Goal: Communication & Community: Share content

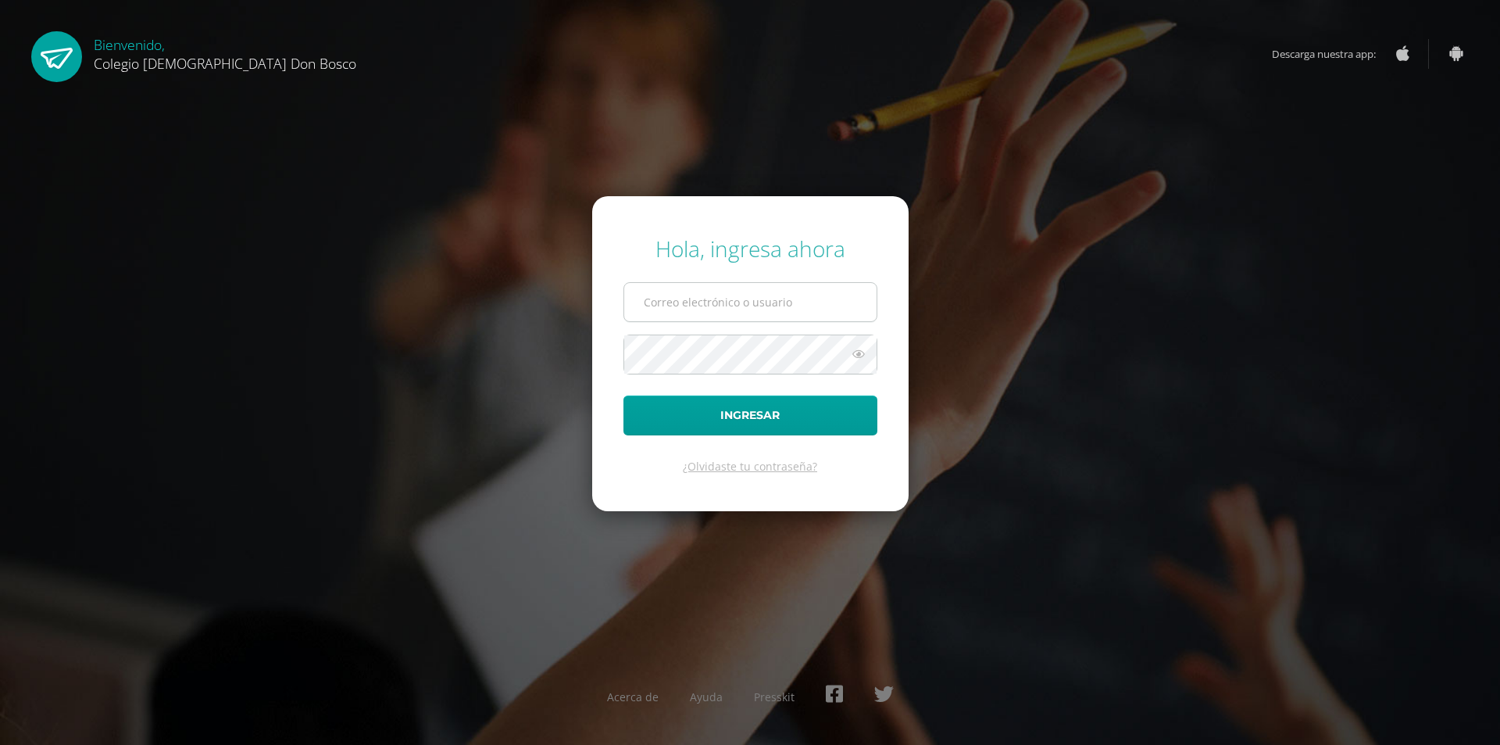
type input "[EMAIL_ADDRESS][DOMAIN_NAME]"
click at [688, 298] on input "[EMAIL_ADDRESS][DOMAIN_NAME]" at bounding box center [750, 302] width 252 height 38
click at [742, 423] on button "Ingresar" at bounding box center [751, 415] width 254 height 40
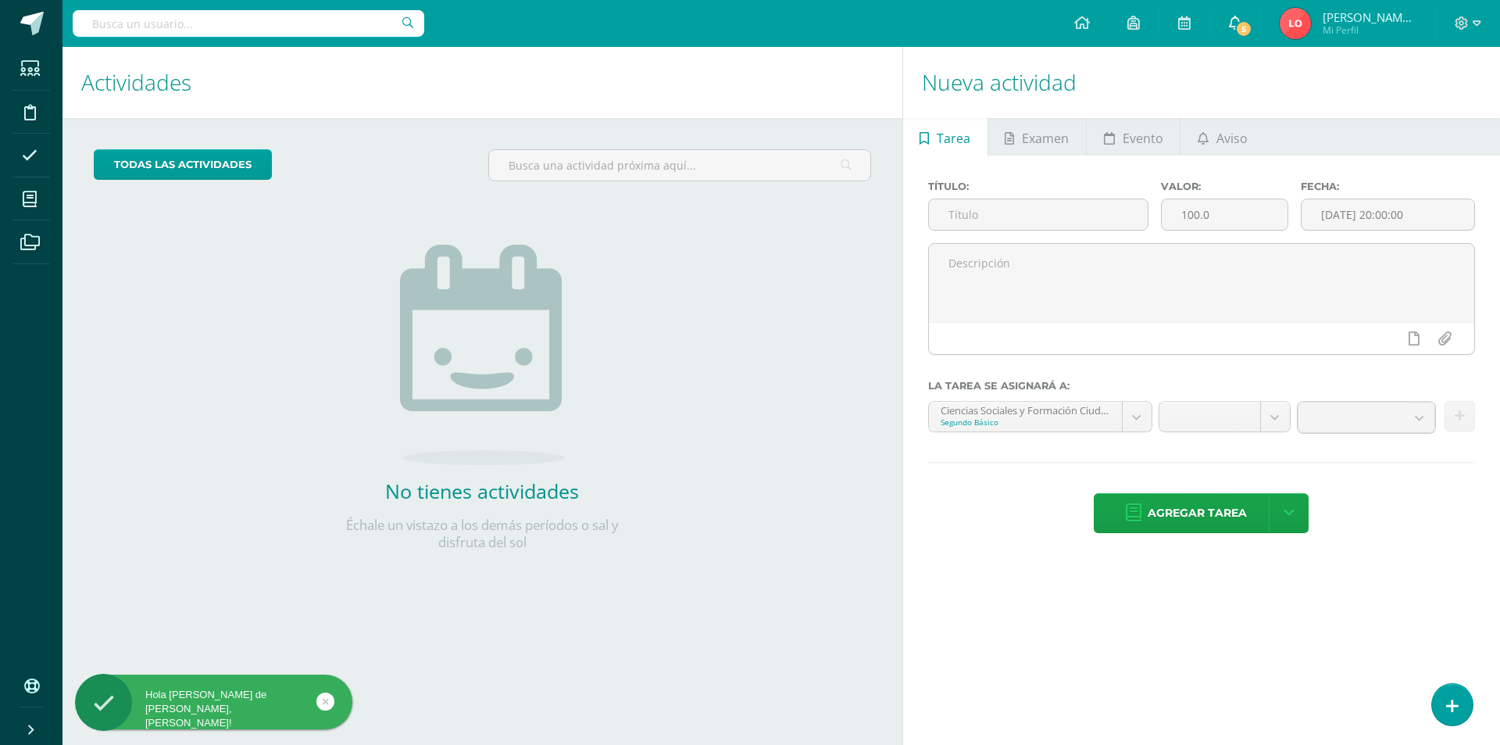
click at [1237, 18] on icon at bounding box center [1235, 23] width 13 height 14
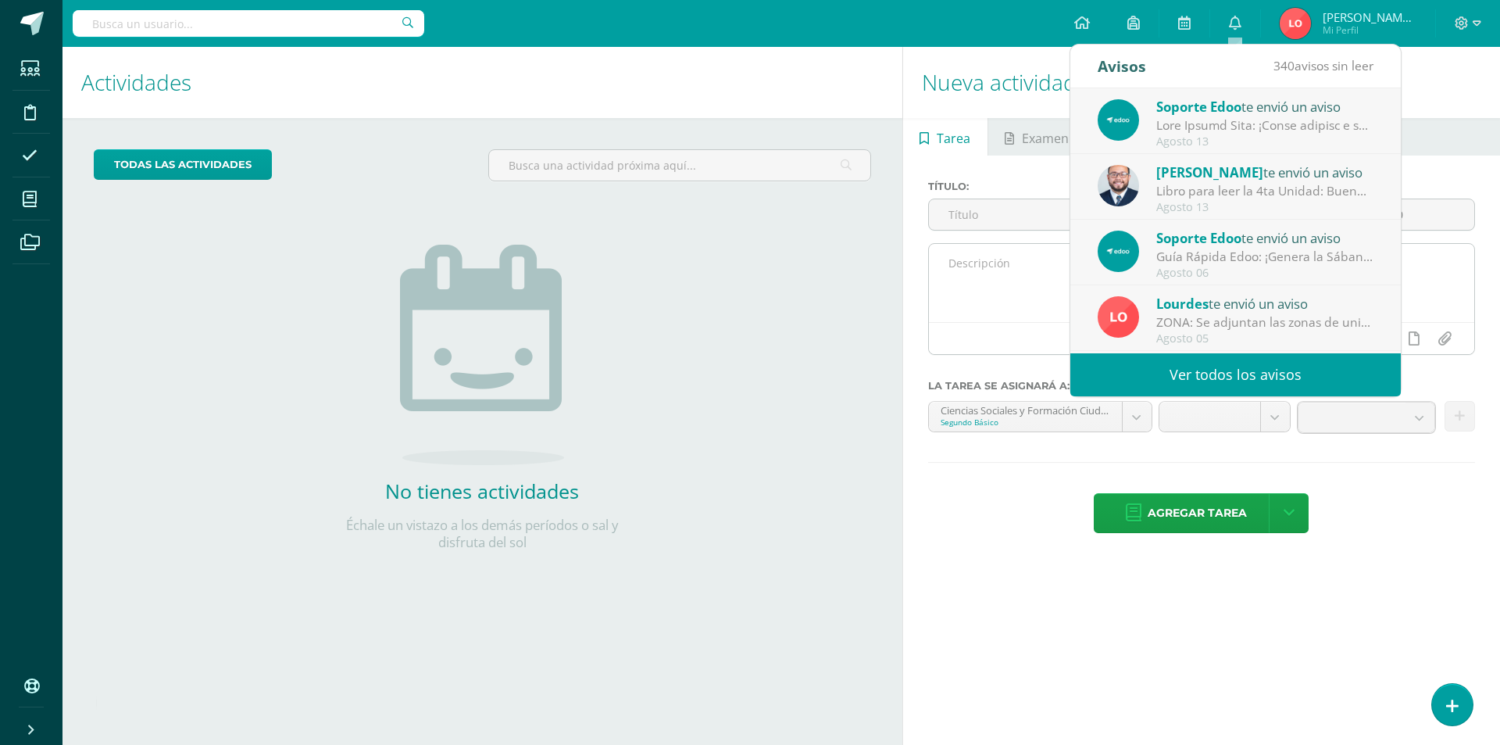
click at [1013, 301] on textarea at bounding box center [1201, 283] width 545 height 78
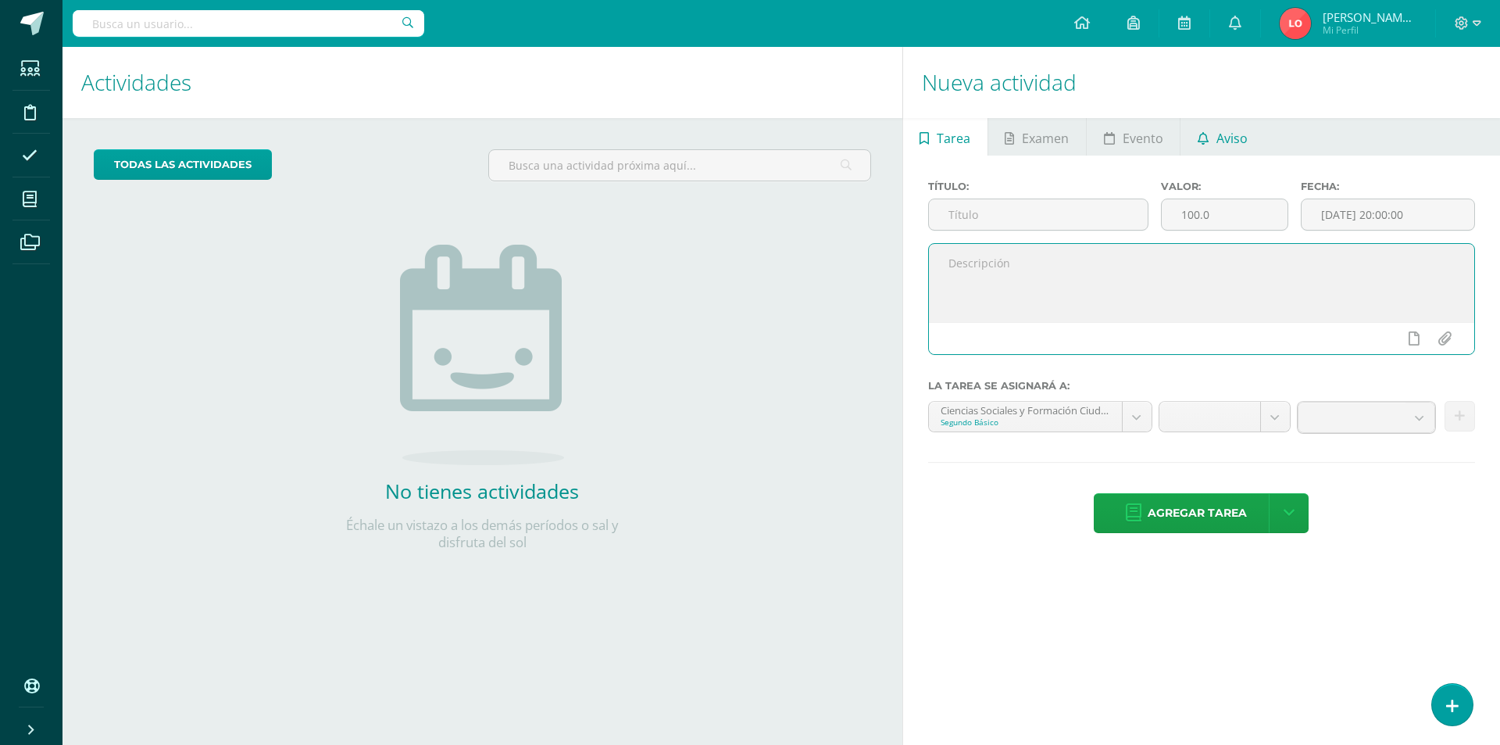
click at [1213, 141] on link "Aviso" at bounding box center [1223, 137] width 84 height 38
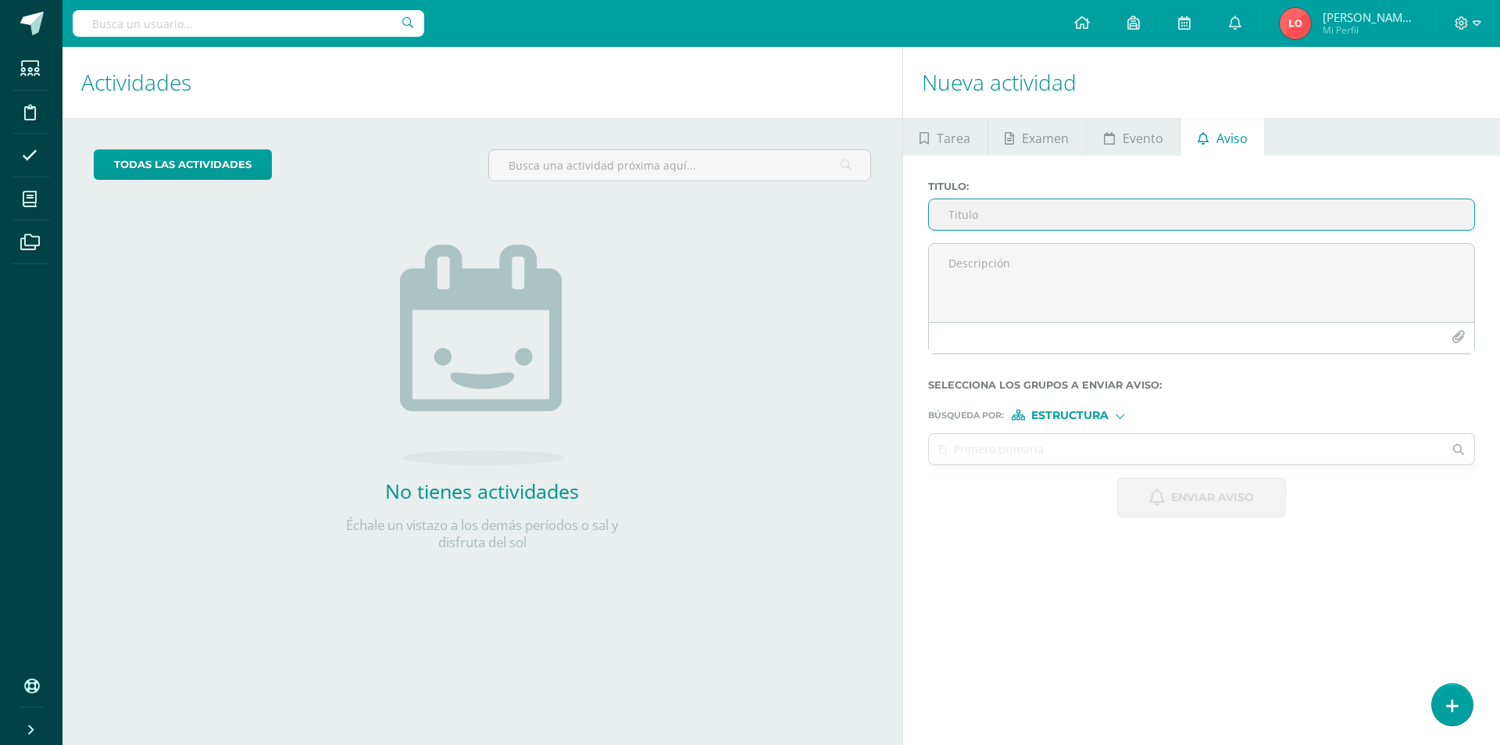
click at [1073, 218] on input "Titulo :" at bounding box center [1201, 214] width 545 height 30
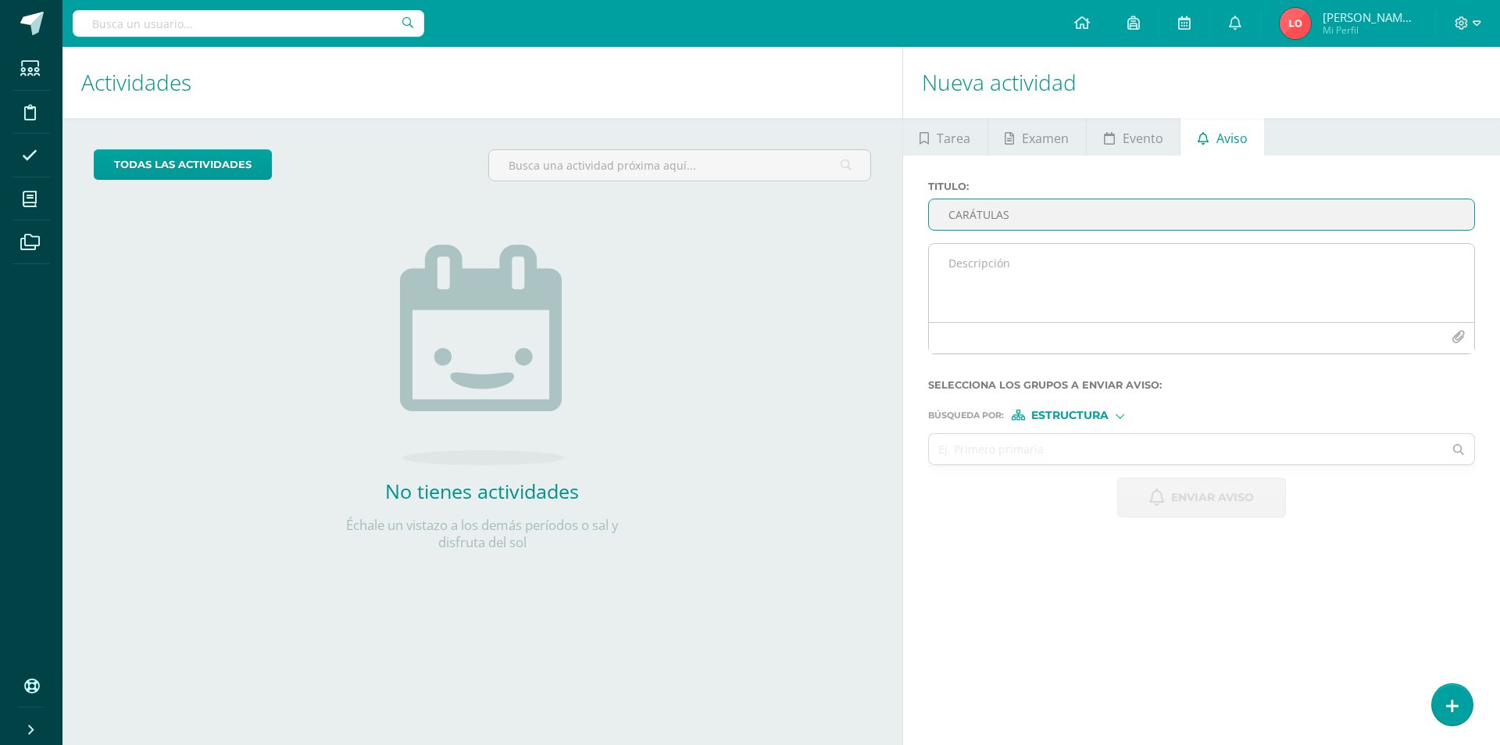
type input "CARÁTULAS"
click at [1008, 290] on textarea at bounding box center [1201, 283] width 545 height 78
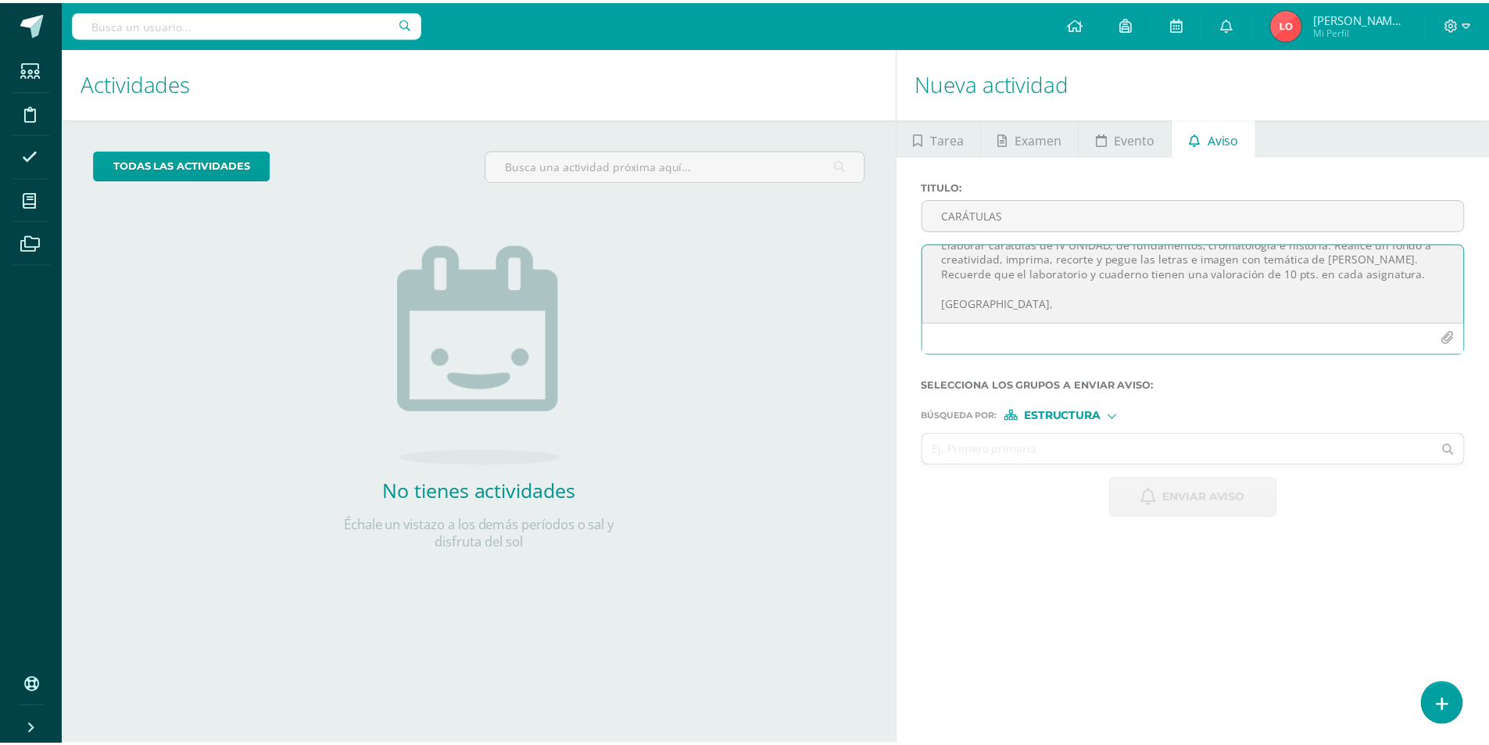
scroll to position [38, 0]
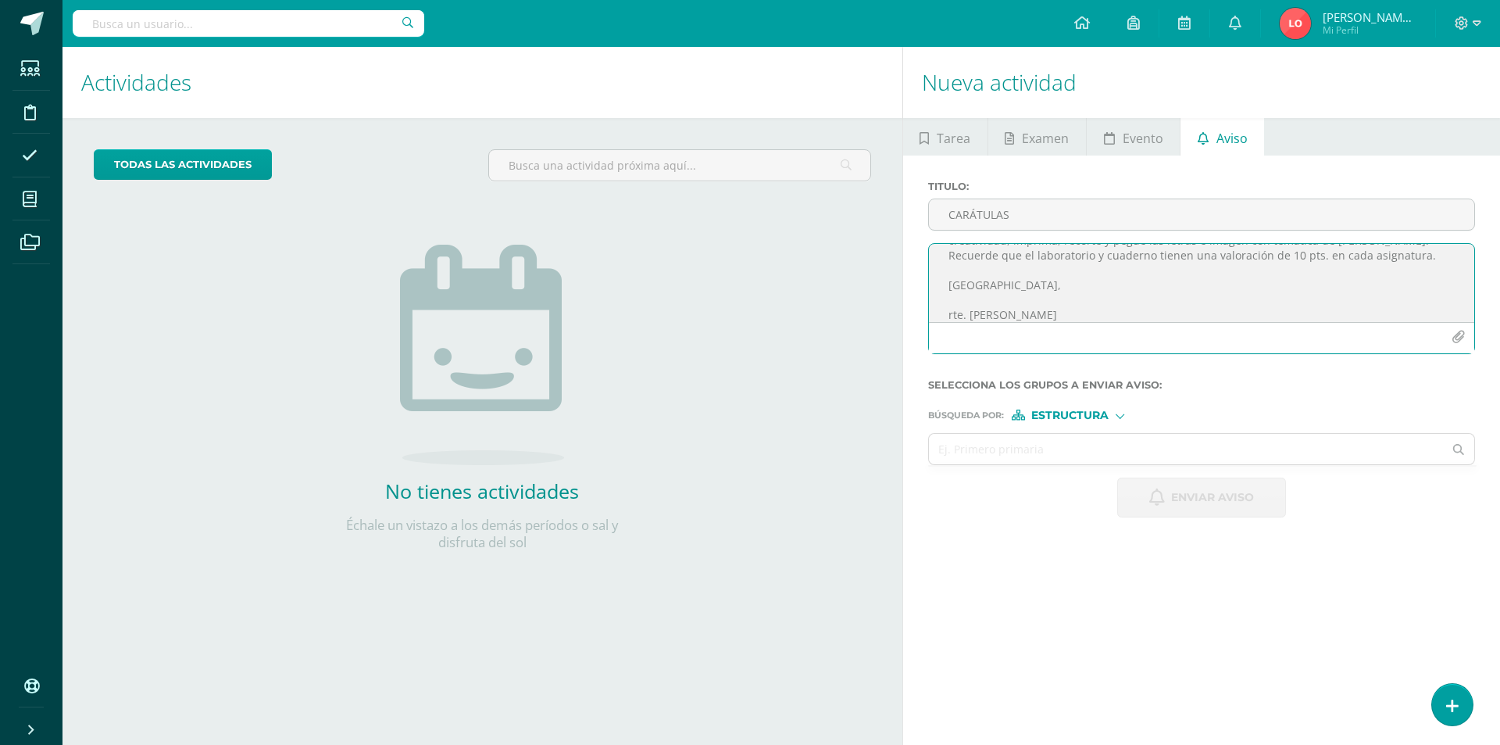
click at [953, 319] on textarea "Elaborar carátulas de IV UNIDAD, de fundamentos, cromatología e historia. Reali…" at bounding box center [1201, 283] width 545 height 78
click at [1121, 321] on textarea "Elaborar carátulas de IV UNIDAD, de fundamentos, cromatología e historia. Reali…" at bounding box center [1201, 283] width 545 height 78
click at [1046, 317] on textarea "Elaborar carátulas de IV UNIDAD, de fundamentos, cromatología e historia. Reali…" at bounding box center [1201, 283] width 545 height 78
type textarea "Elaborar carátulas de IV UNIDAD, de fundamentos, cromatología e historia. Reali…"
click at [1233, 335] on div at bounding box center [1201, 337] width 545 height 31
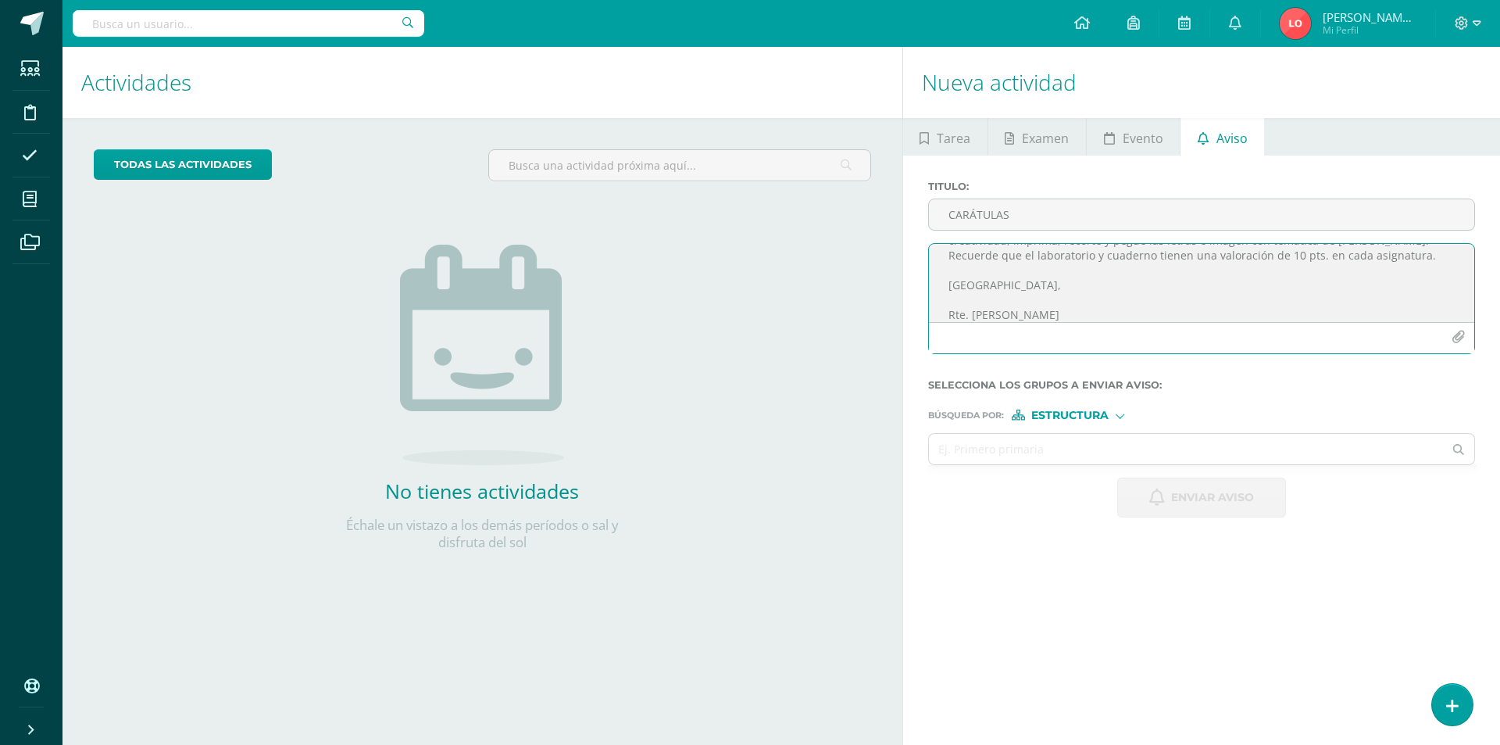
click at [1459, 343] on icon "button" at bounding box center [1458, 337] width 13 height 13
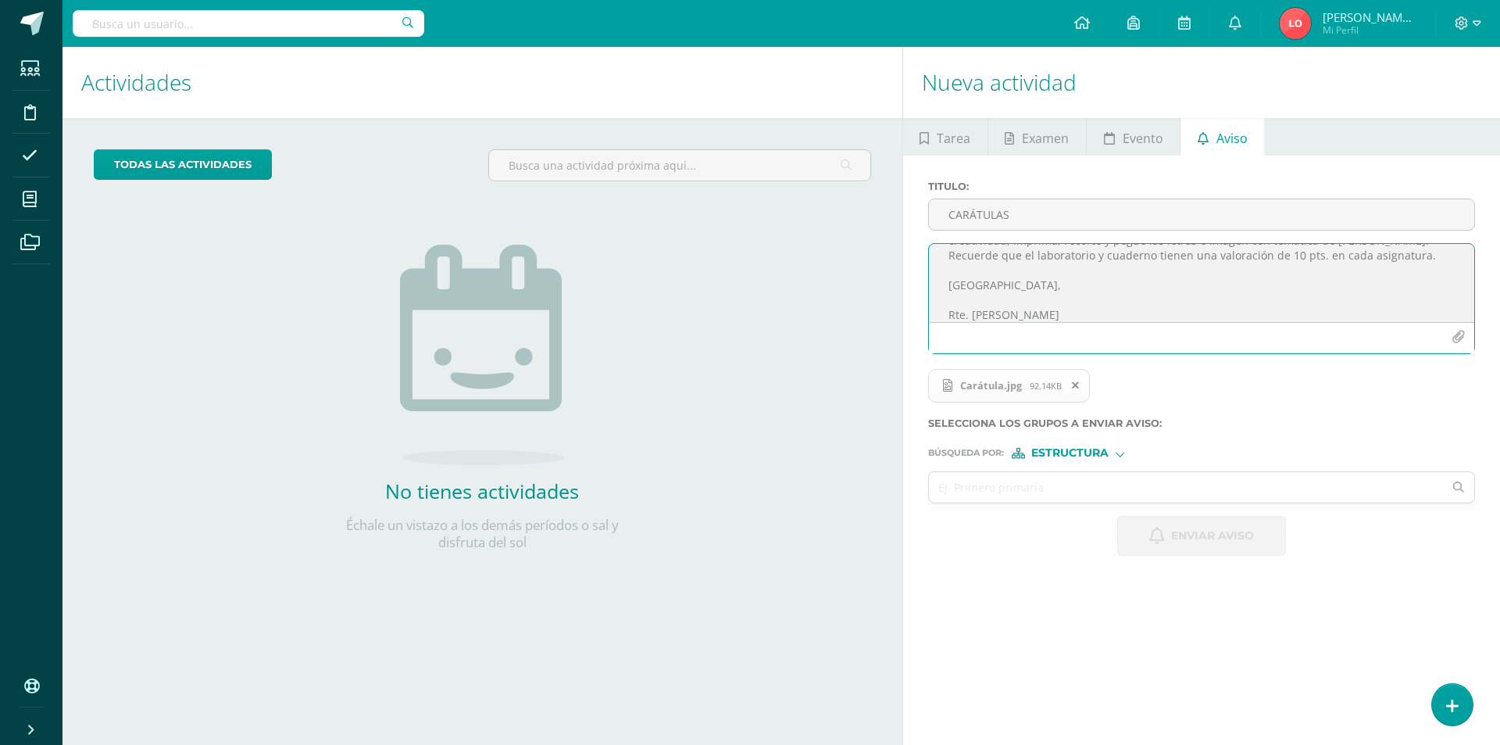
click at [1046, 291] on textarea "Elaborar carátulas de IV UNIDAD, de fundamentos, cromatología e historia. Reali…" at bounding box center [1201, 283] width 545 height 78
click at [1077, 383] on icon at bounding box center [1075, 385] width 7 height 11
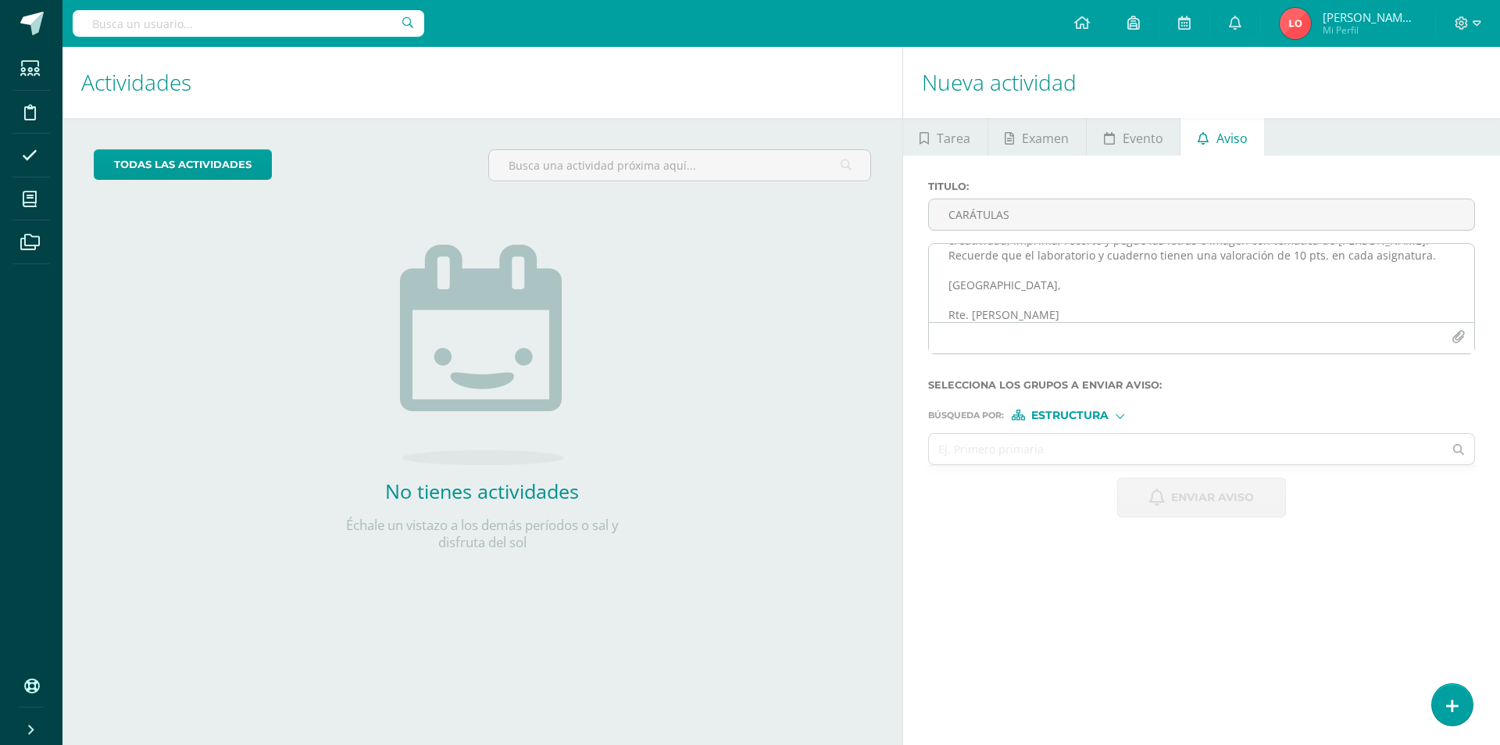
click at [1443, 261] on textarea "Elaborar carátulas de IV UNIDAD, de fundamentos, cromatología e historia. Reali…" at bounding box center [1201, 283] width 545 height 78
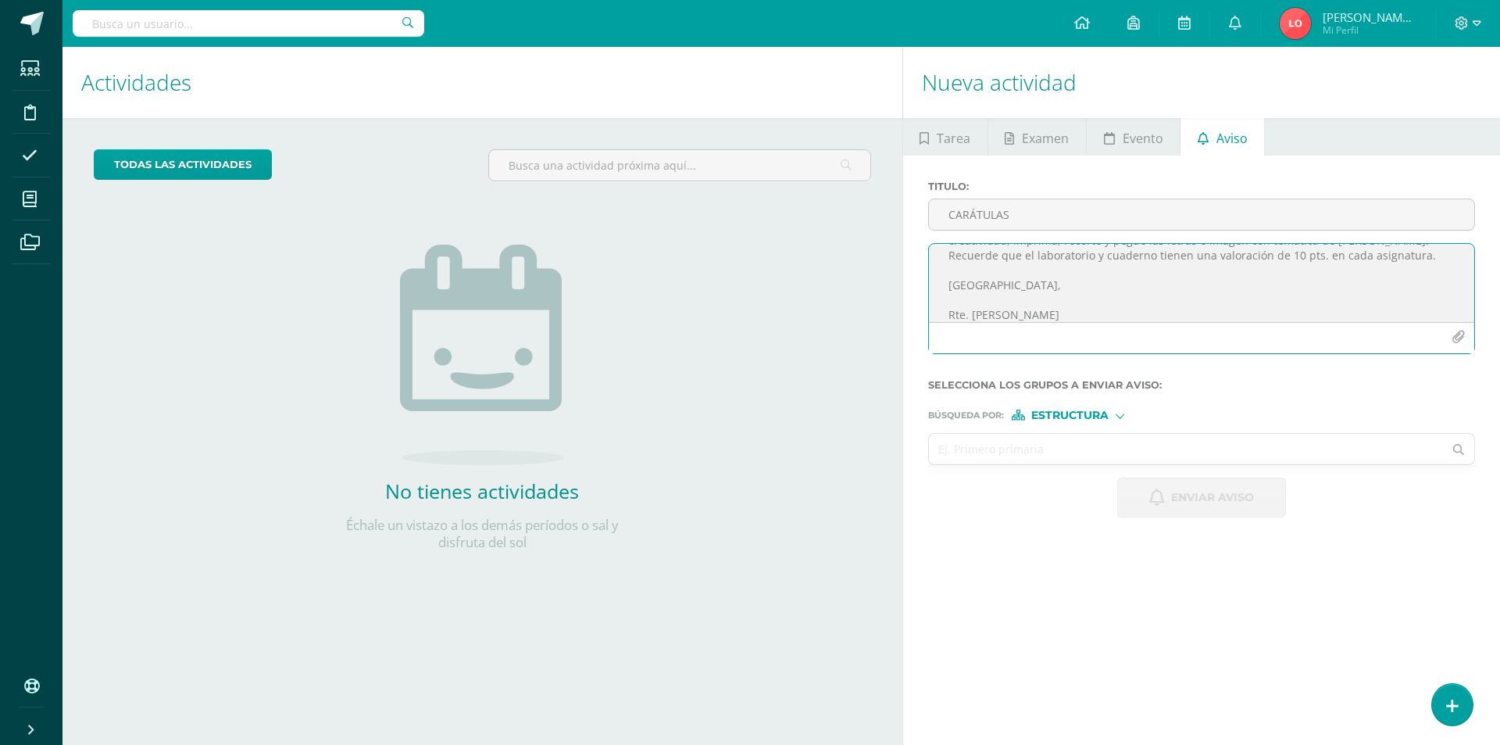
click at [1027, 452] on input "text" at bounding box center [1186, 449] width 515 height 30
type input "diseño"
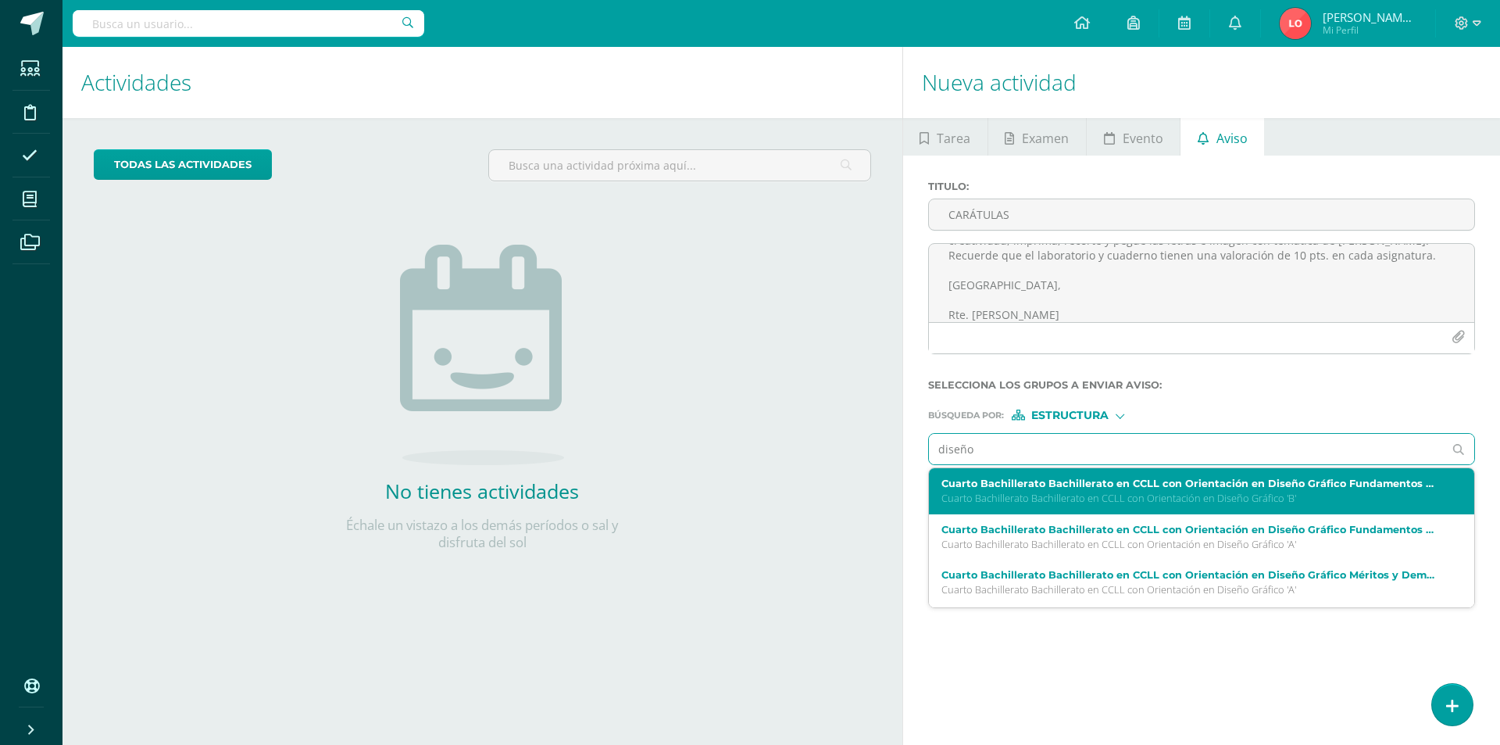
click at [1022, 495] on p "Cuarto Bachillerato Bachillerato en CCLL con Orientación en Diseño Gráfico 'B'" at bounding box center [1191, 498] width 498 height 13
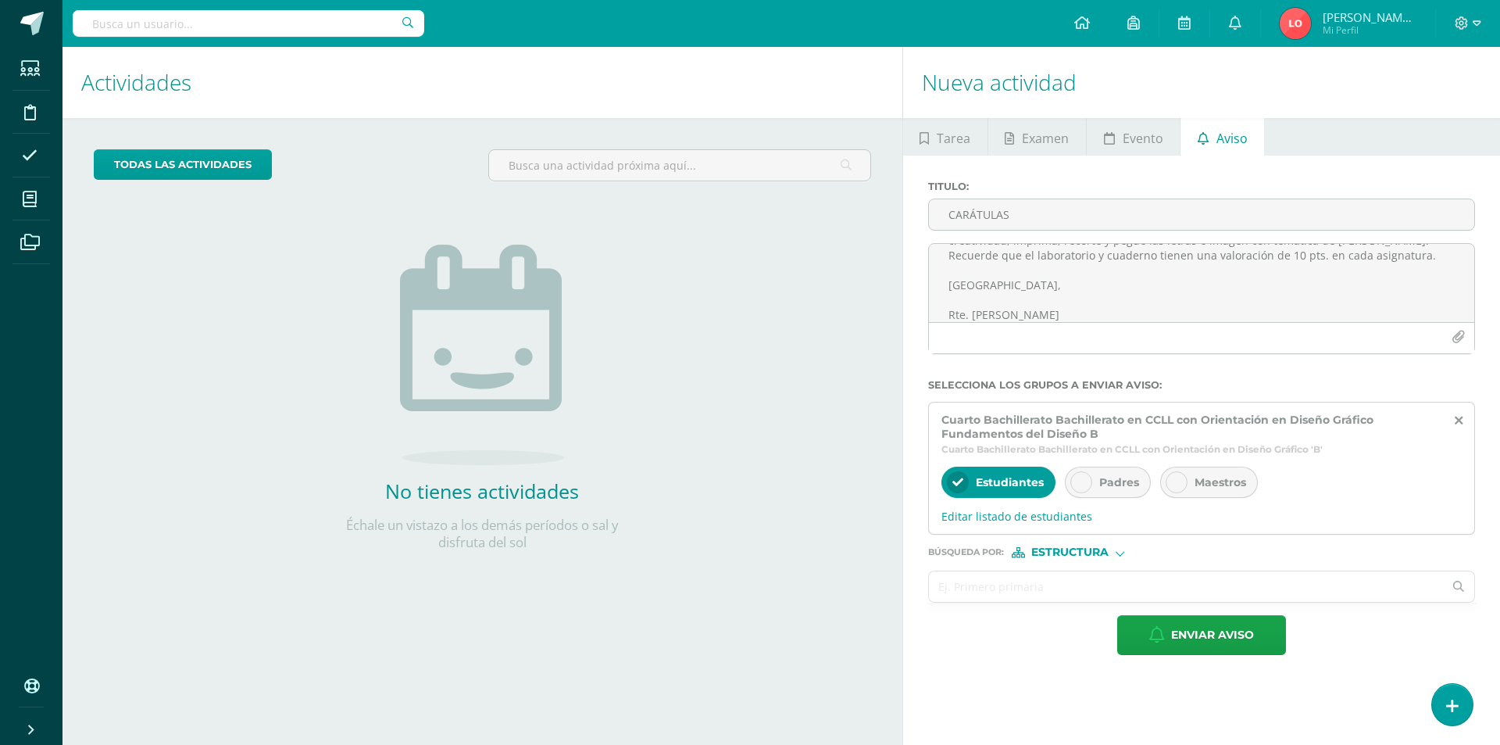
click at [979, 586] on input "text" at bounding box center [1186, 586] width 515 height 30
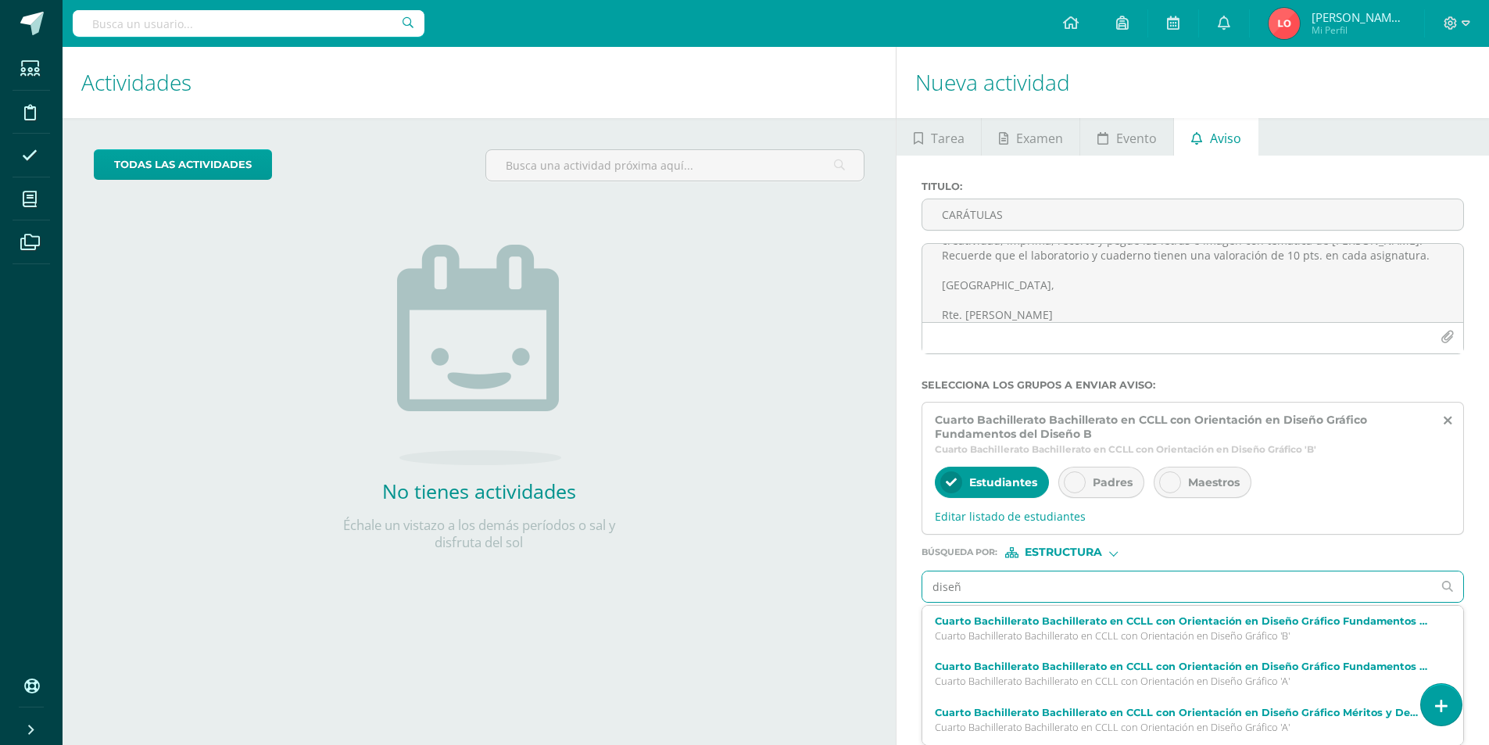
type input "diseño"
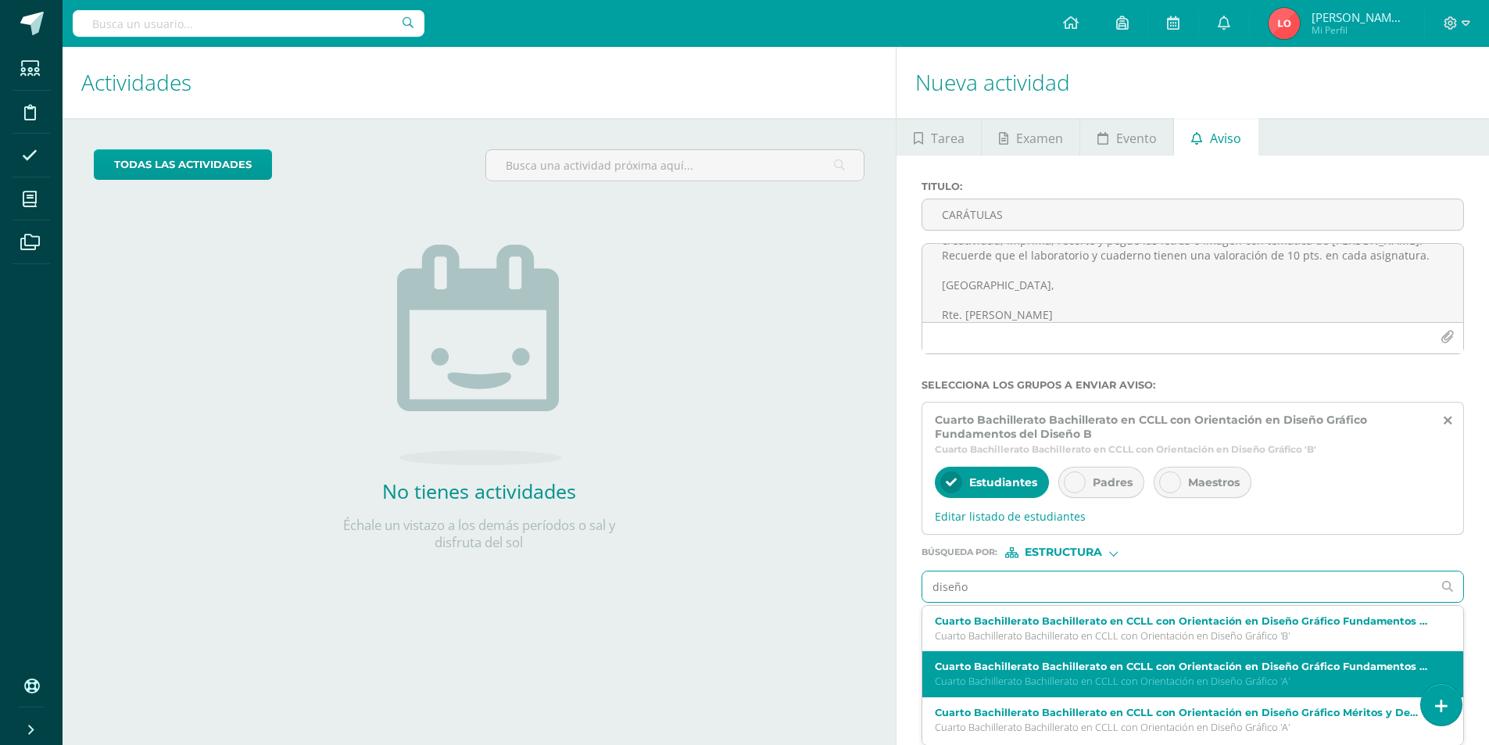
click at [1025, 666] on label "Cuarto Bachillerato Bachillerato en CCLL con Orientación en Diseño Gráfico Fund…" at bounding box center [1181, 666] width 493 height 12
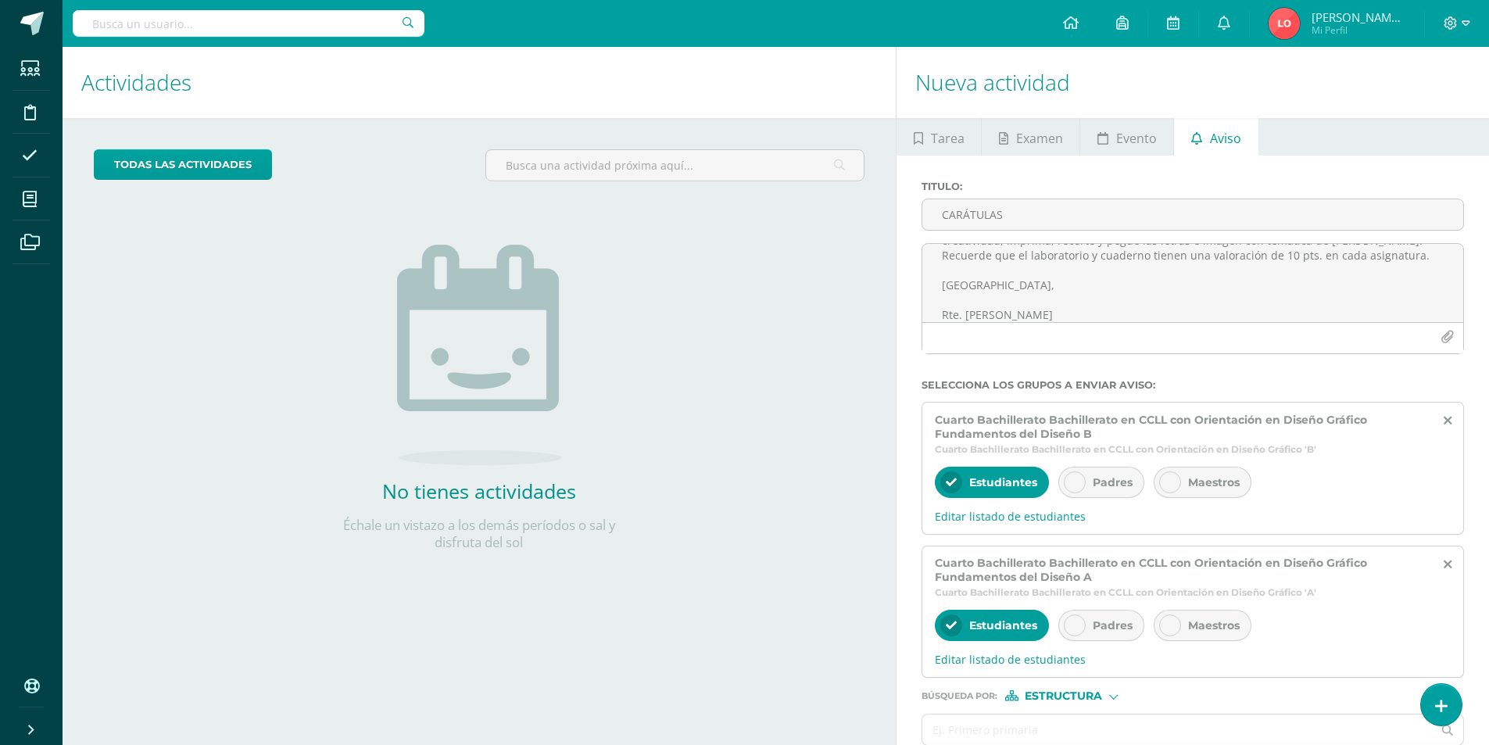
scroll to position [78, 0]
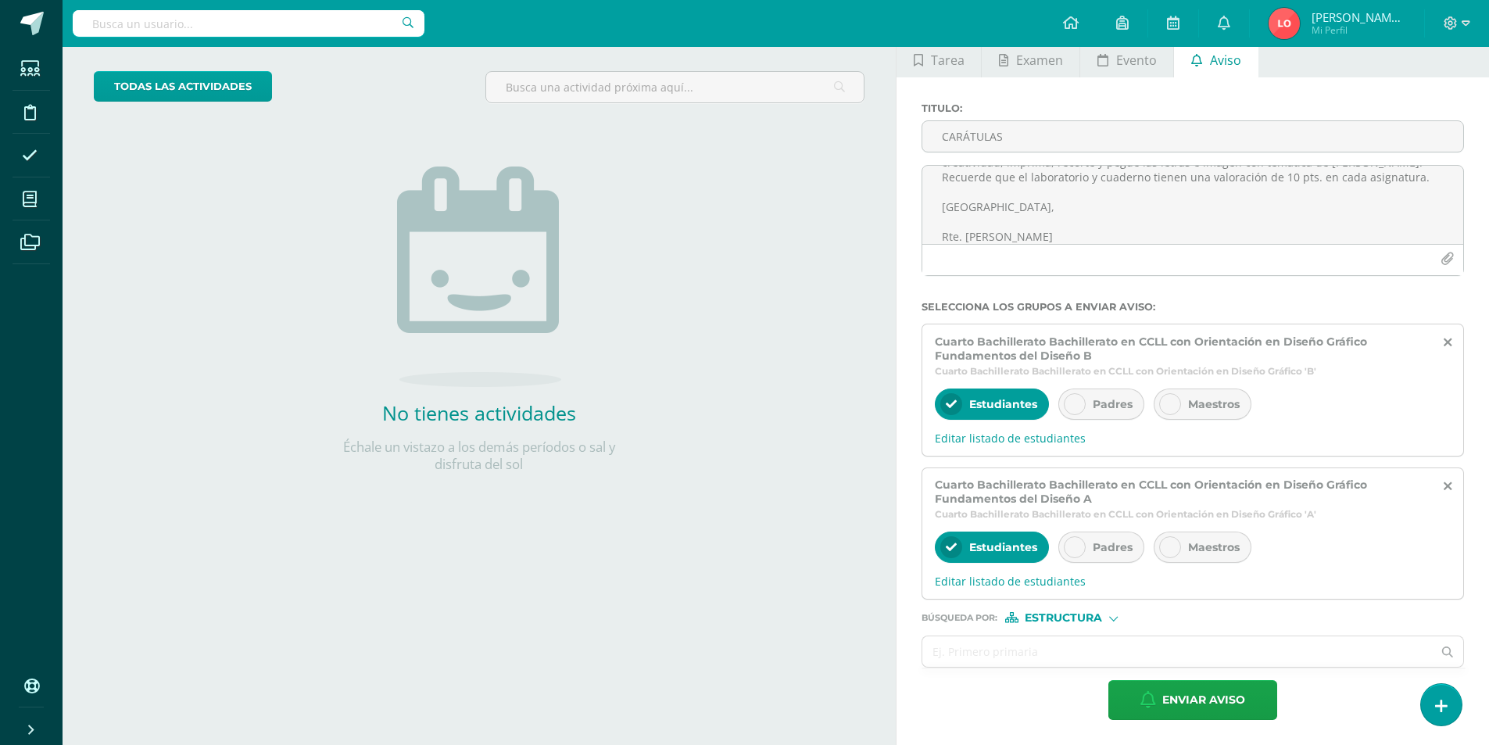
click at [1109, 611] on div "Búsqueda por : Estructura Estructura Persona" at bounding box center [1192, 610] width 542 height 23
click at [1096, 617] on span "Estructura" at bounding box center [1063, 617] width 77 height 9
click at [1062, 654] on span "Persona" at bounding box center [1070, 658] width 56 height 9
click at [1056, 657] on input "text" at bounding box center [1177, 651] width 510 height 30
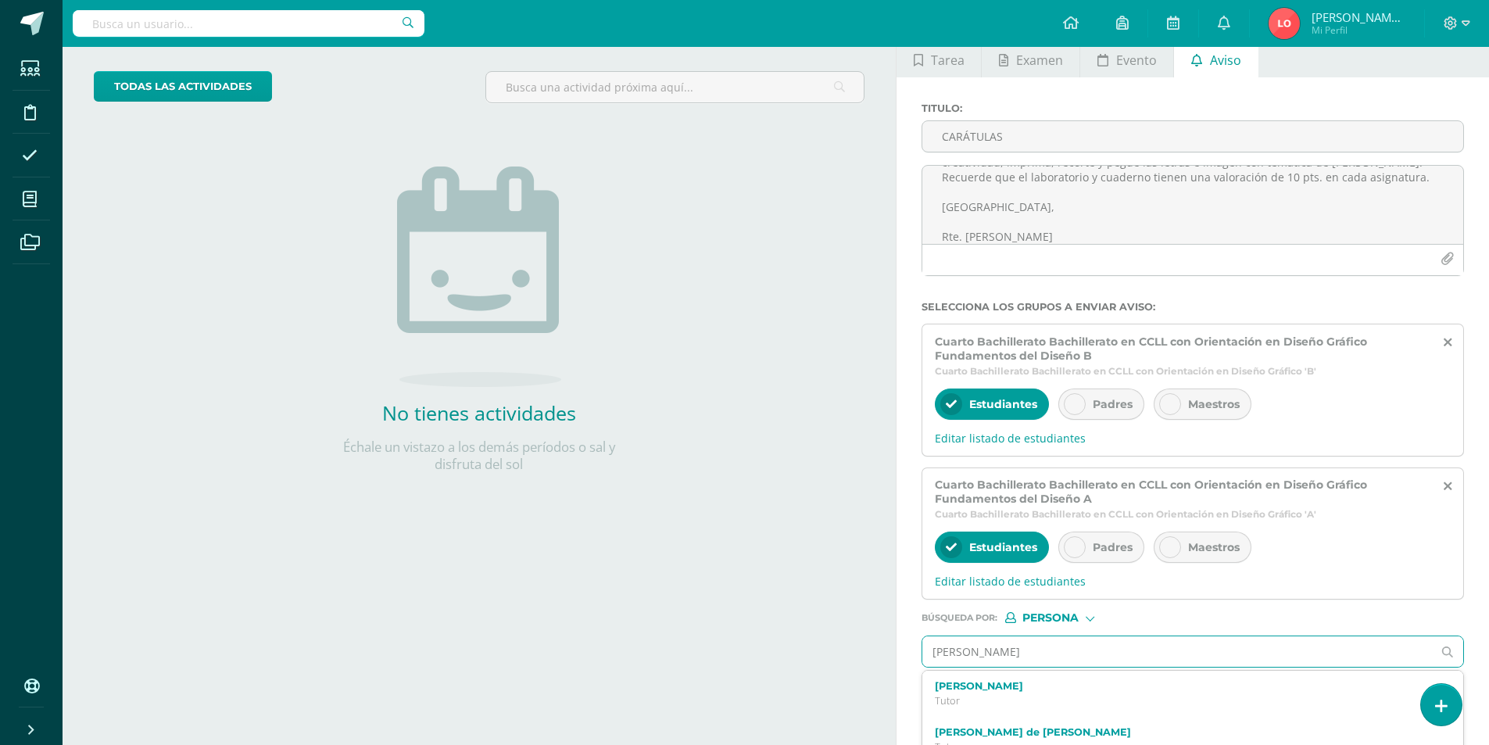
type input "Lourdes Bautista"
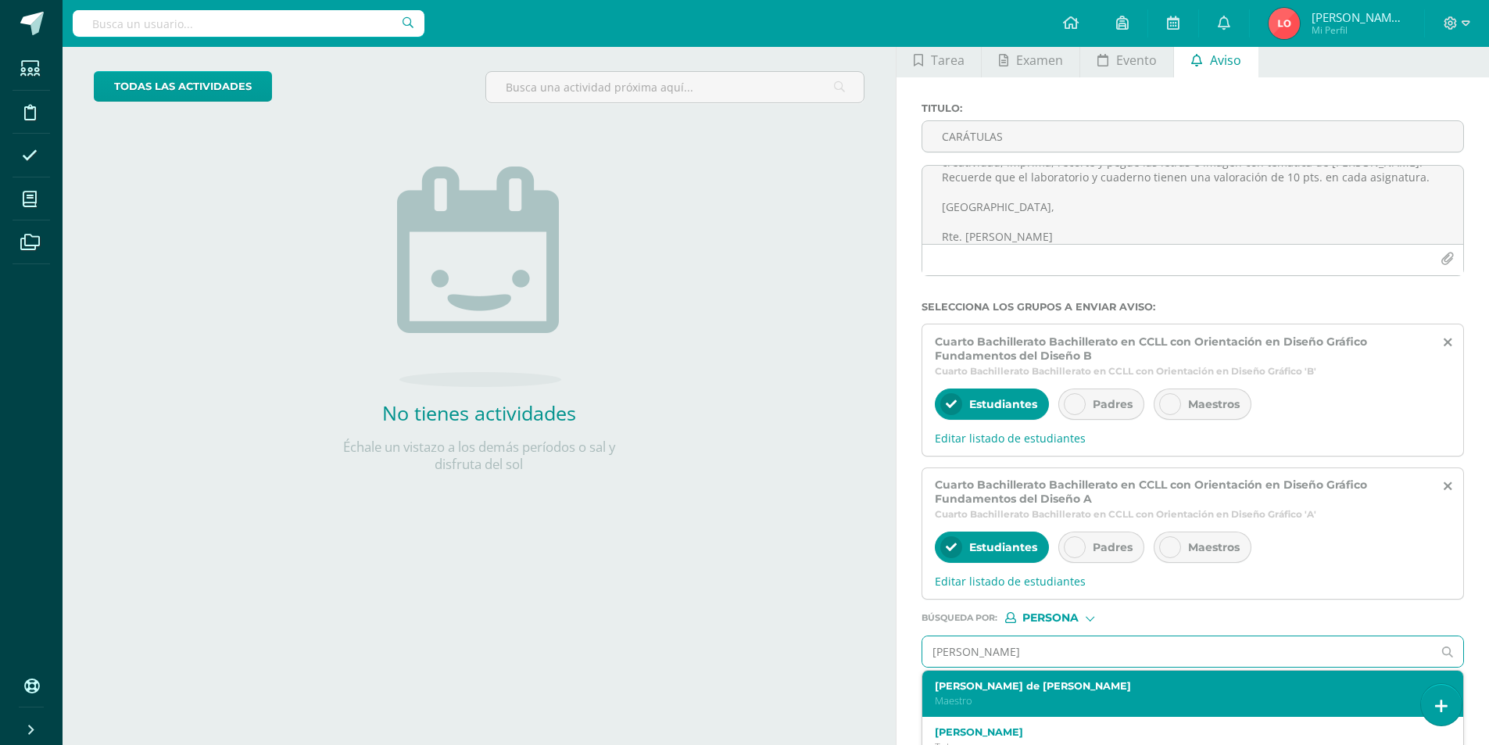
click at [1049, 681] on label "Lourdes de Jesús Bautista Chinchilla" at bounding box center [1181, 686] width 493 height 12
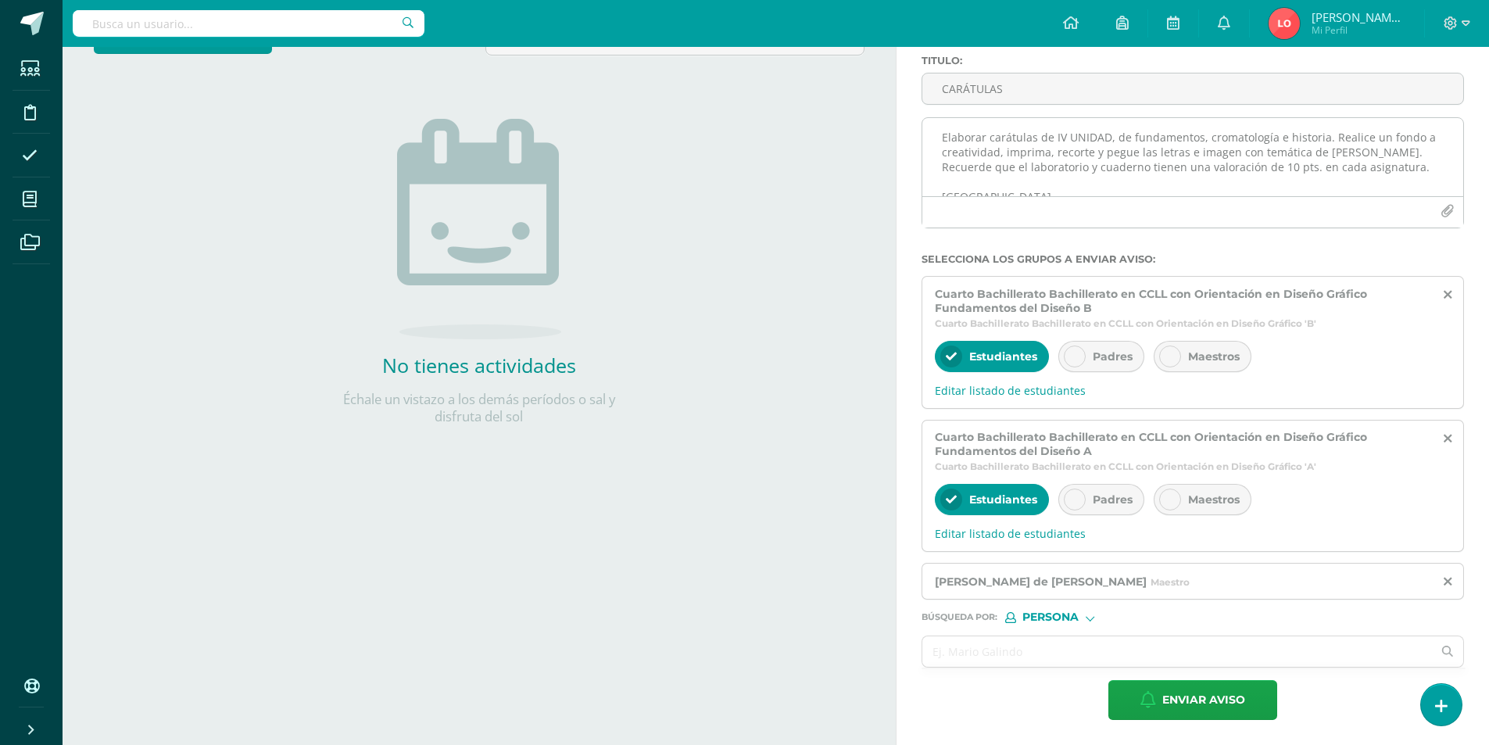
scroll to position [49, 0]
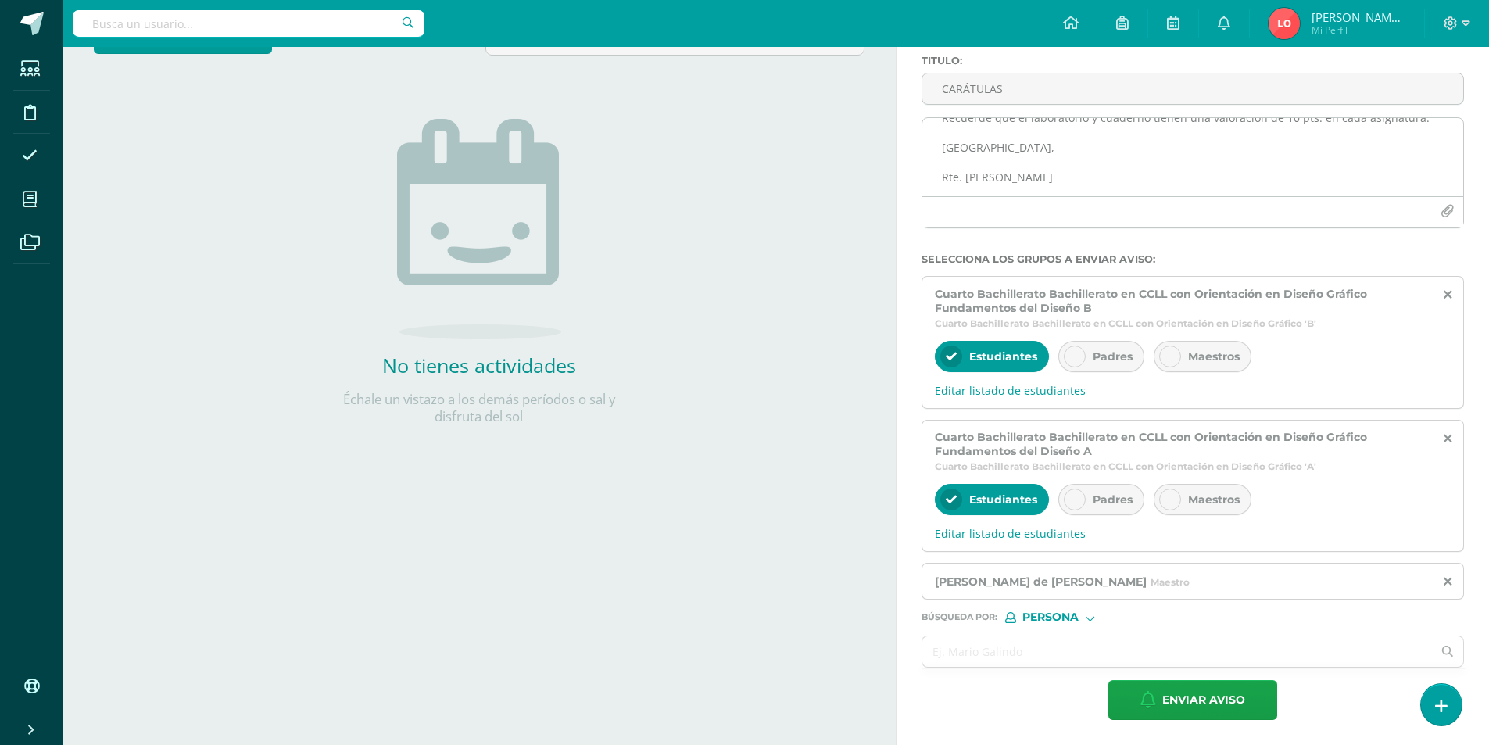
click at [953, 131] on textarea "Elaborar carátulas de IV UNIDAD, de fundamentos, cromatología e historia. Reali…" at bounding box center [1192, 157] width 541 height 78
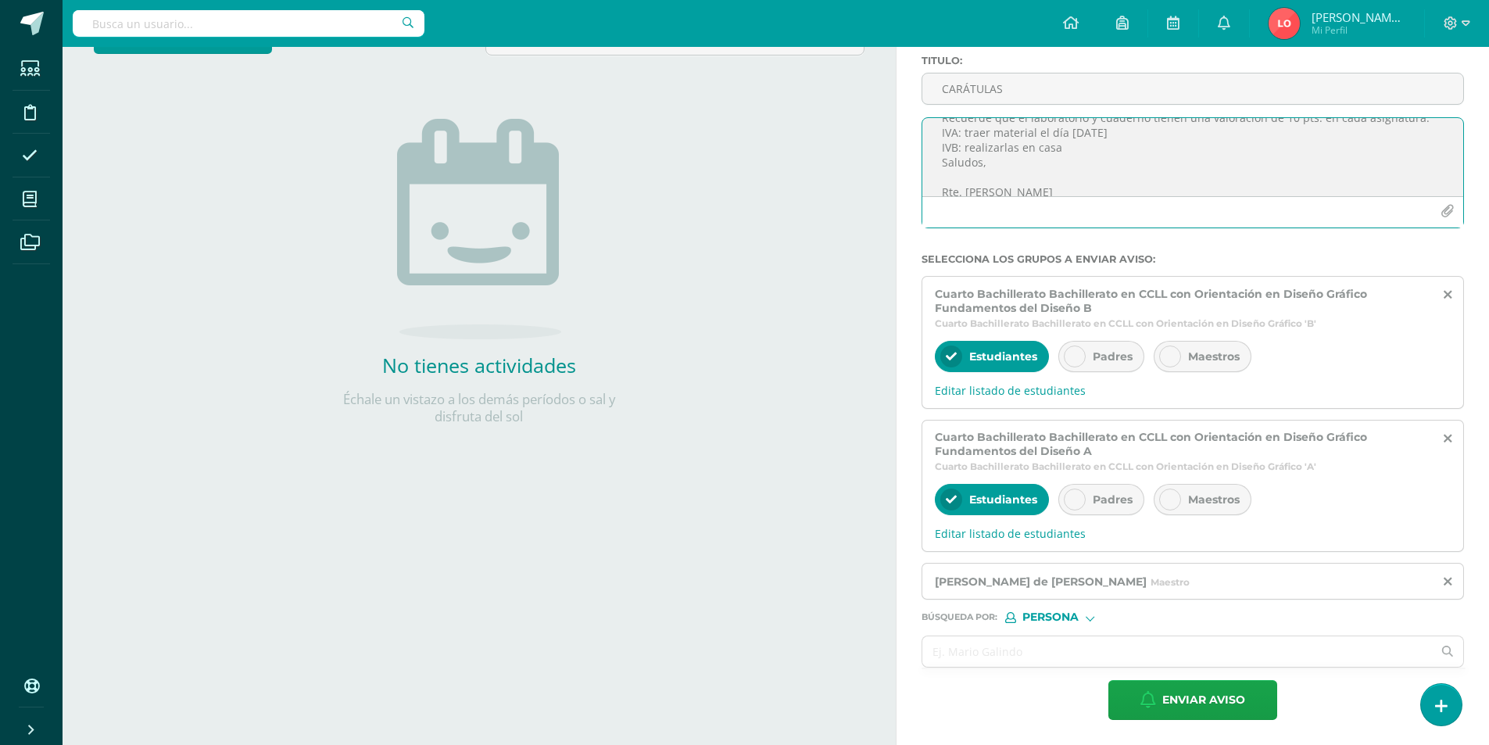
click at [1036, 134] on textarea "Elaborar carátulas de IV UNIDAD, de fundamentos, cromatología e historia. Reali…" at bounding box center [1192, 157] width 541 height 78
click at [992, 136] on textarea "Elaborar carátulas de IV UNIDAD, de fundamentos, cromatología e historia. Reali…" at bounding box center [1192, 157] width 541 height 78
click at [1073, 181] on textarea "Elaborar carátulas de IV UNIDAD, de fundamentos, cromatología e historia. Reali…" at bounding box center [1192, 157] width 541 height 78
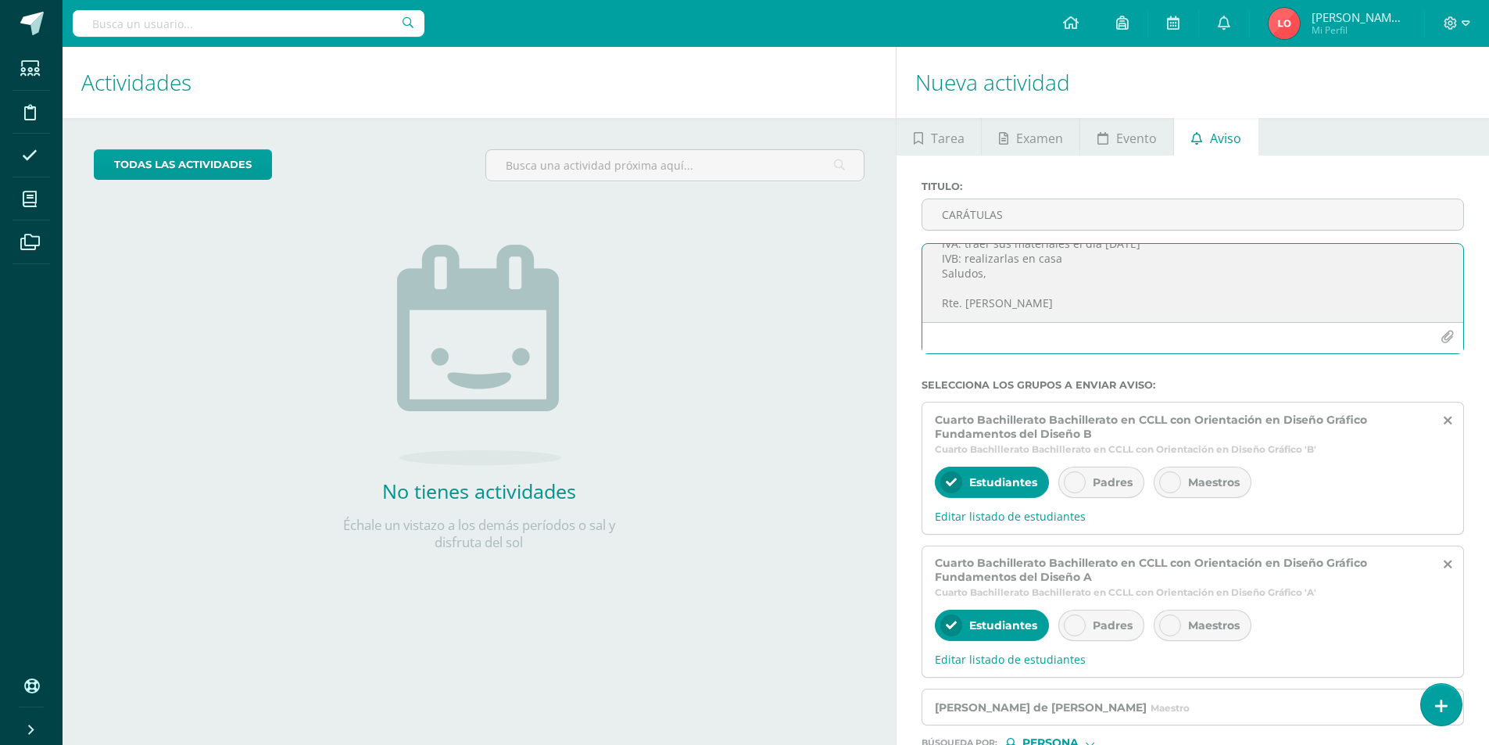
scroll to position [126, 0]
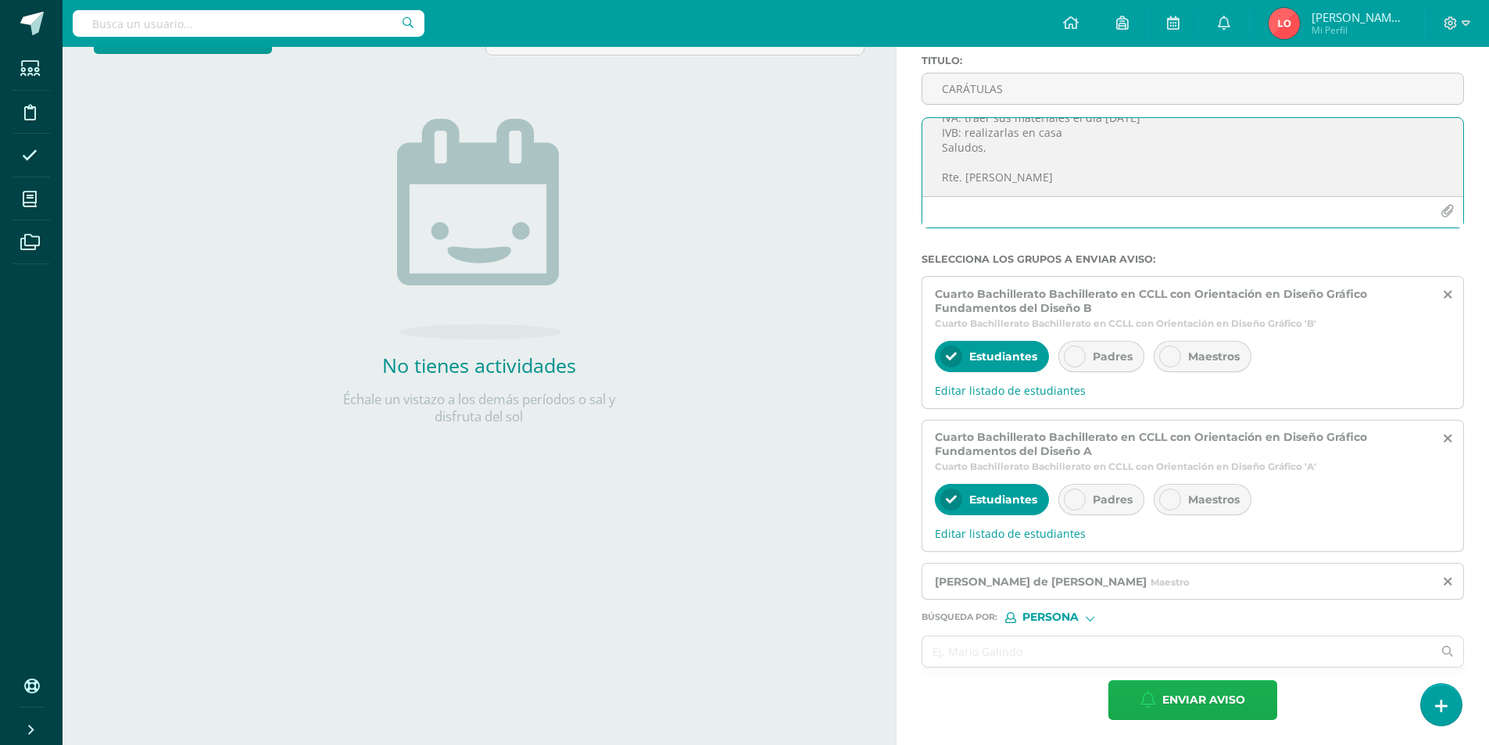
type textarea "Elaborar carátulas de IV UNIDAD, de fundamentos, cromatología e historia. Reali…"
click at [1214, 697] on span "Enviar aviso" at bounding box center [1203, 700] width 83 height 38
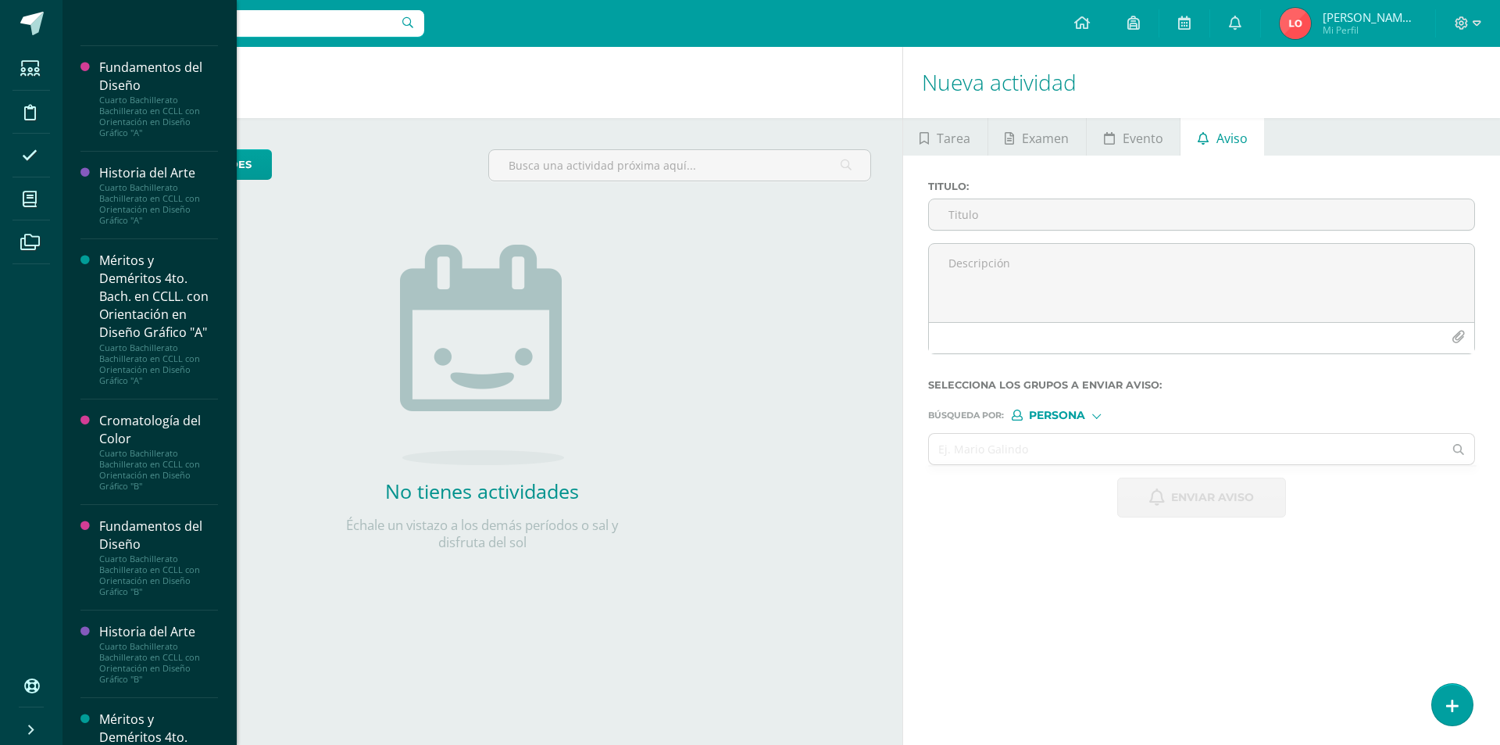
scroll to position [1247, 0]
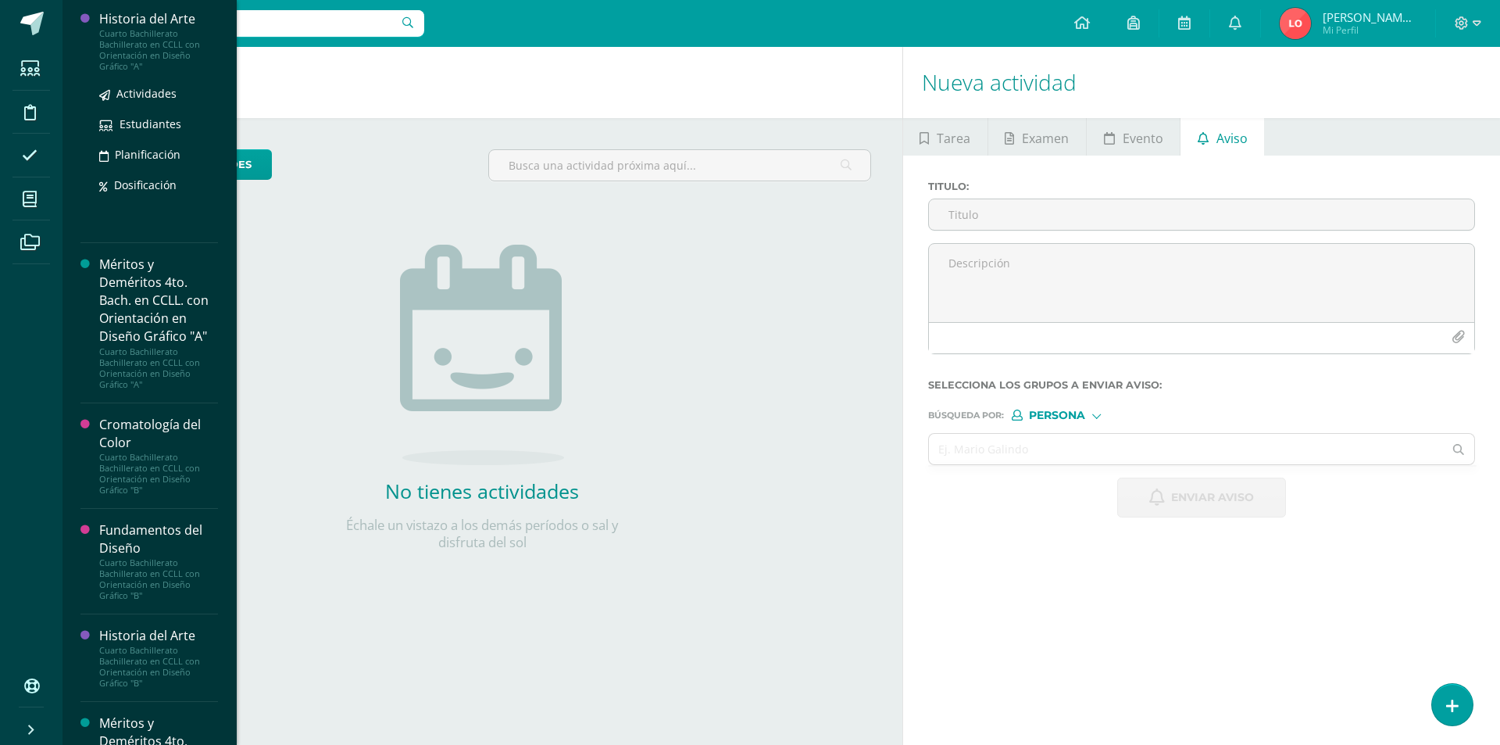
click at [143, 72] on div "Cuarto Bachillerato Bachillerato en CCLL con Orientación en Diseño Gráfico "A"" at bounding box center [158, 50] width 119 height 44
